Goal: Transaction & Acquisition: Subscribe to service/newsletter

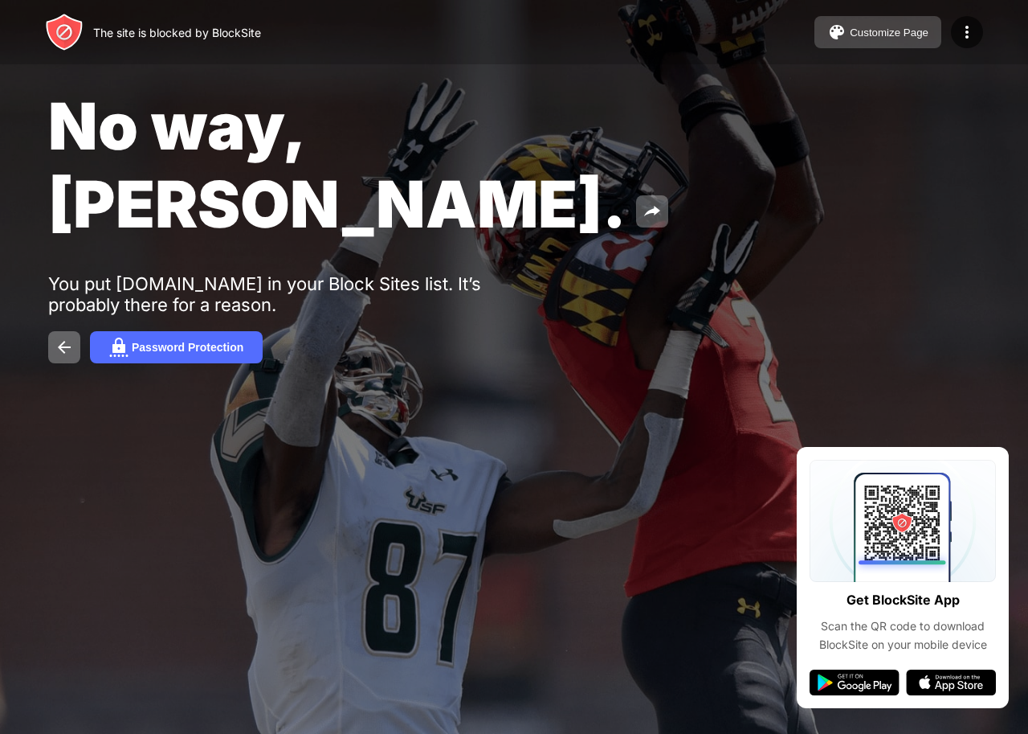
click at [829, 44] on button "Customize Page" at bounding box center [878, 32] width 127 height 32
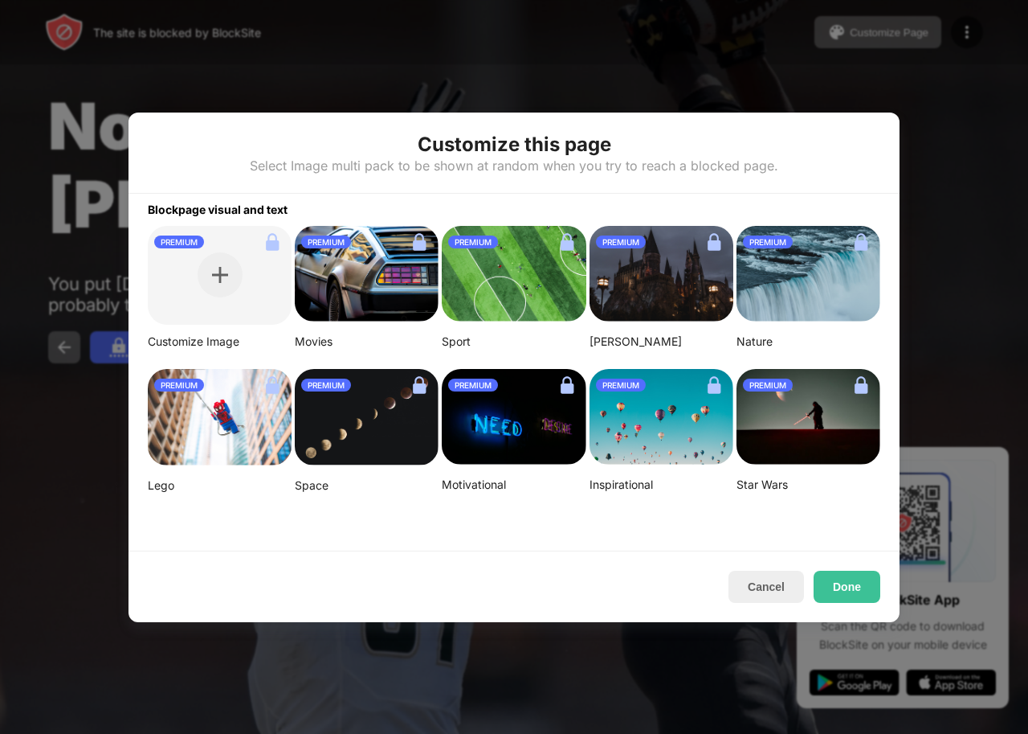
click at [223, 381] on div "PREMIUM" at bounding box center [220, 385] width 144 height 26
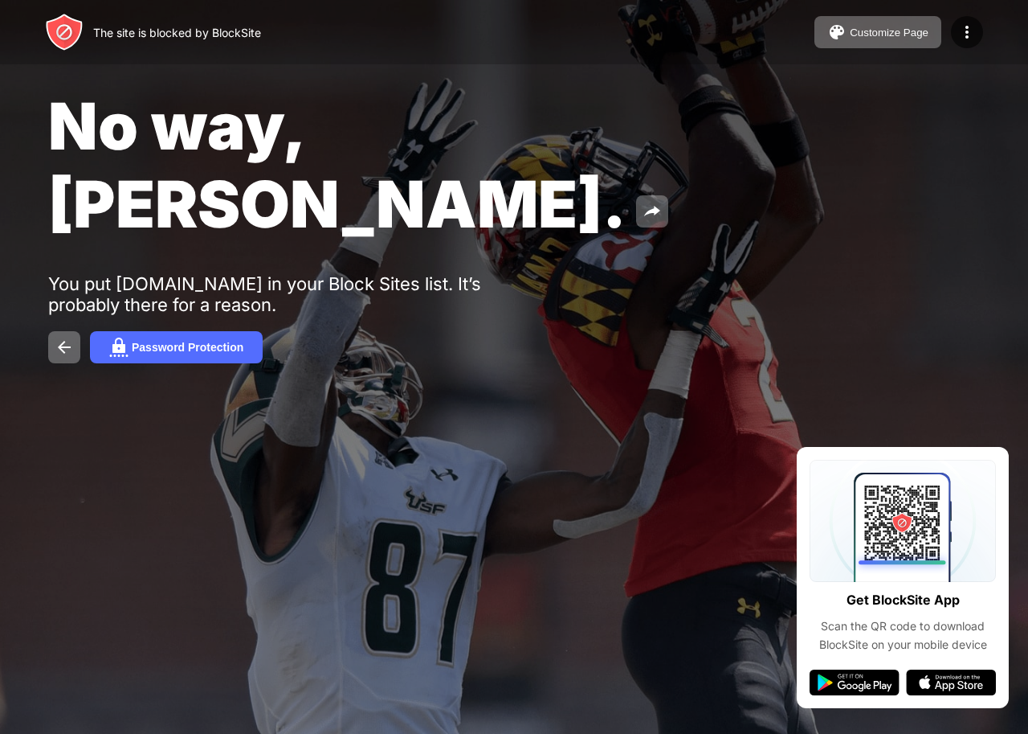
click at [850, 681] on img at bounding box center [855, 682] width 90 height 26
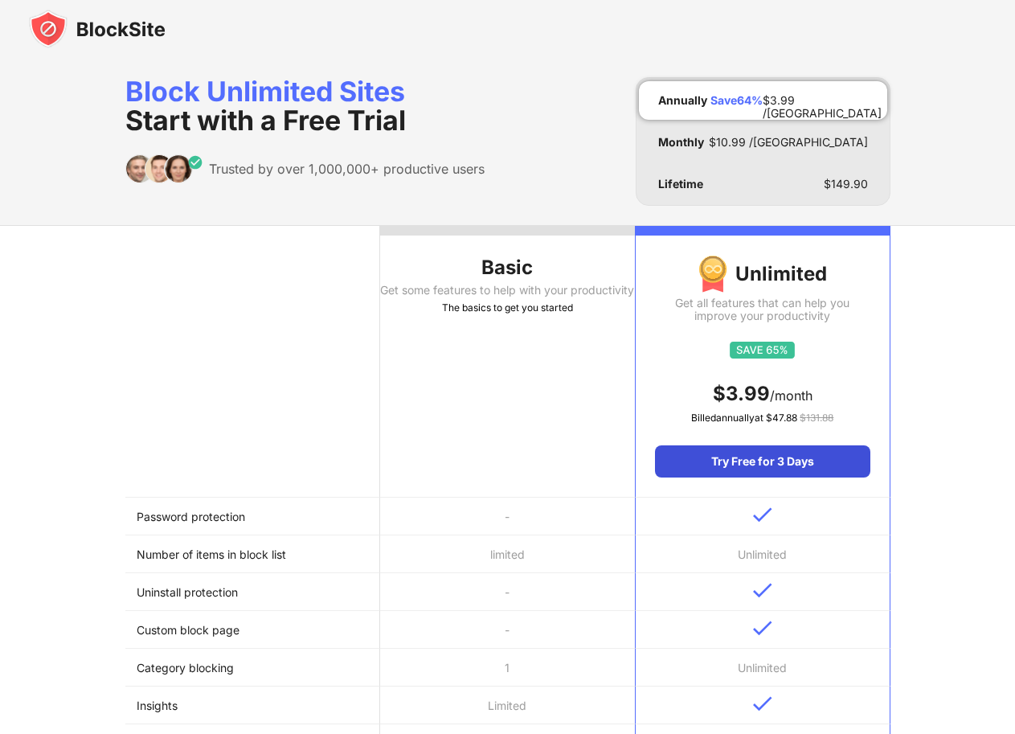
click at [679, 458] on div "Try Free for 3 Days" at bounding box center [762, 461] width 215 height 32
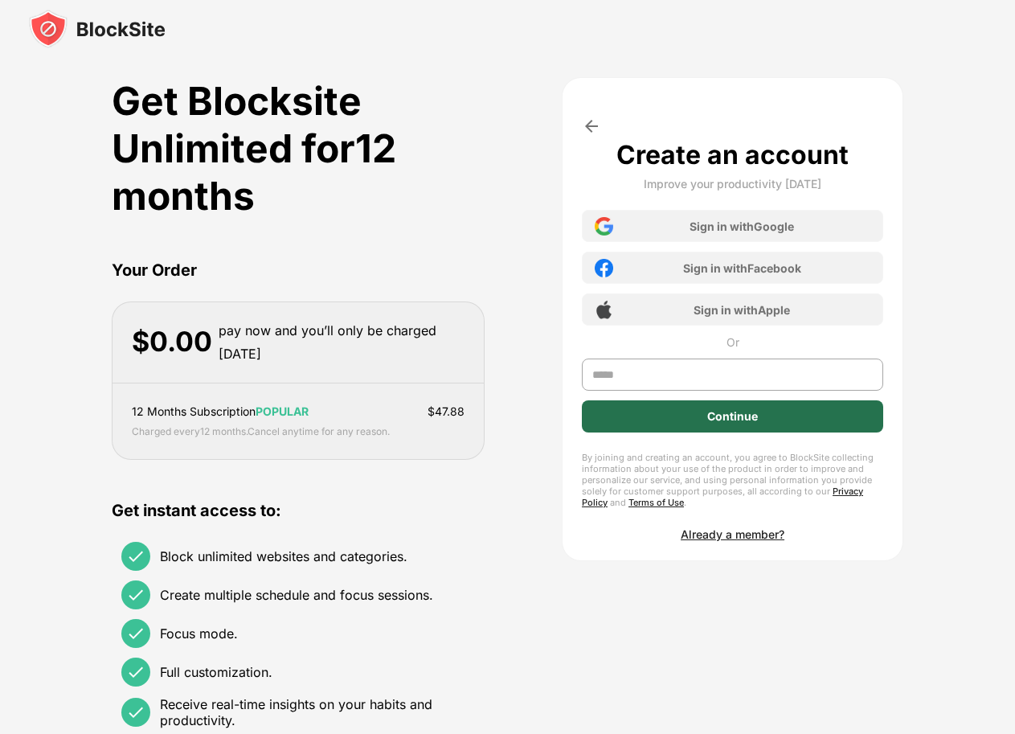
click at [640, 411] on div "Continue" at bounding box center [732, 416] width 301 height 32
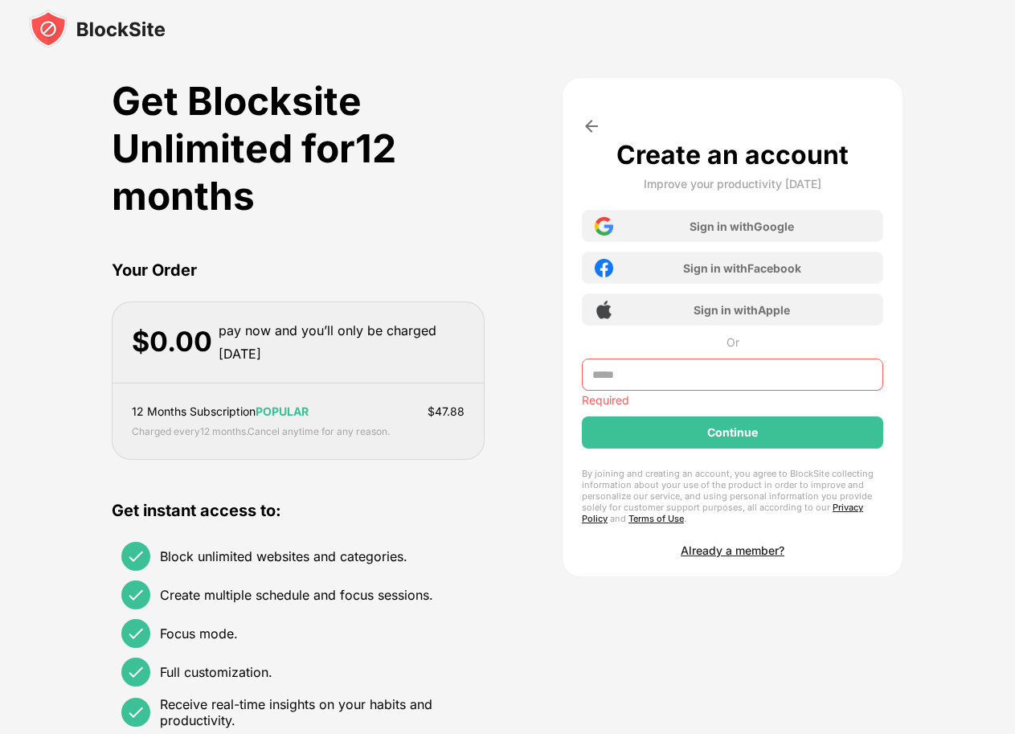
click at [592, 378] on input "text" at bounding box center [732, 374] width 301 height 32
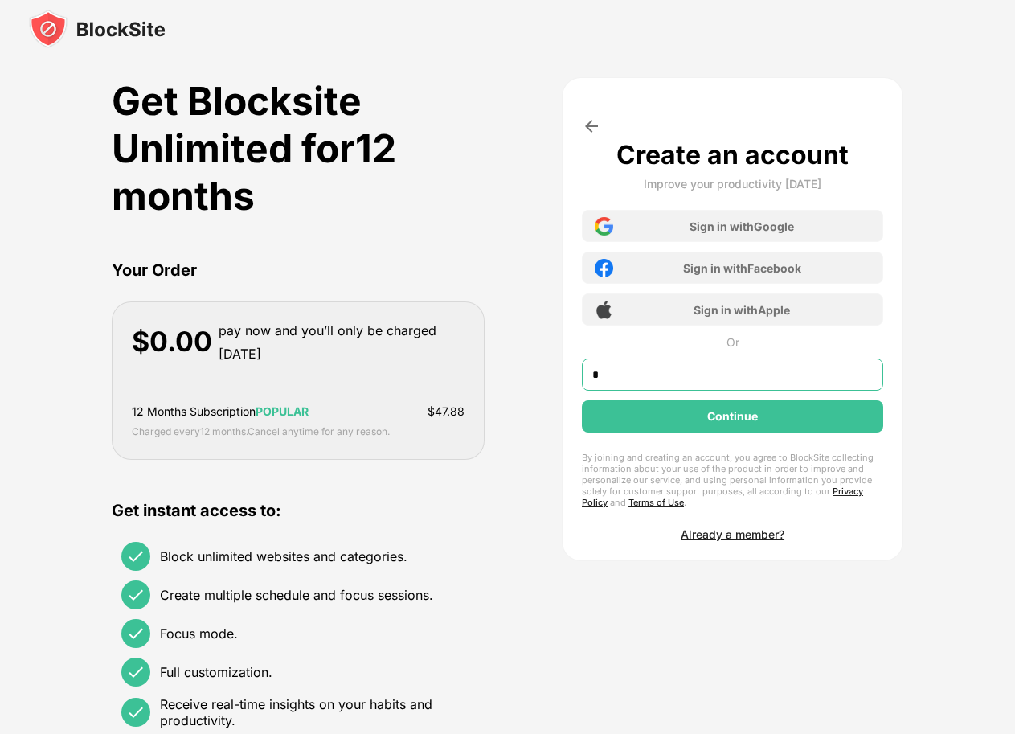
type input "*"
